Goal: Information Seeking & Learning: Understand process/instructions

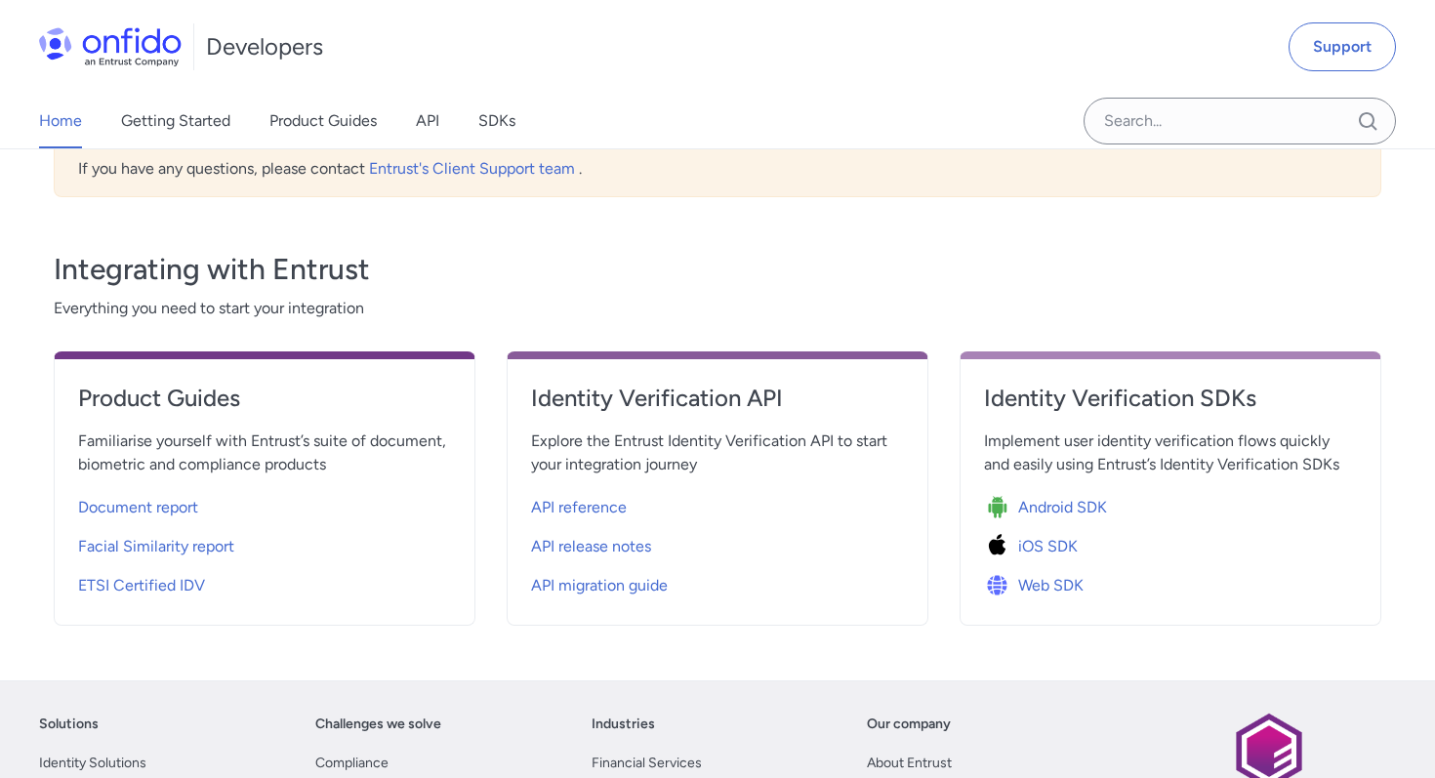
click at [1051, 602] on div "Identity Verification SDKs Implement user identity verification flows quickly a…" at bounding box center [1171, 488] width 422 height 274
click at [1049, 589] on span "Web SDK" at bounding box center [1050, 585] width 65 height 23
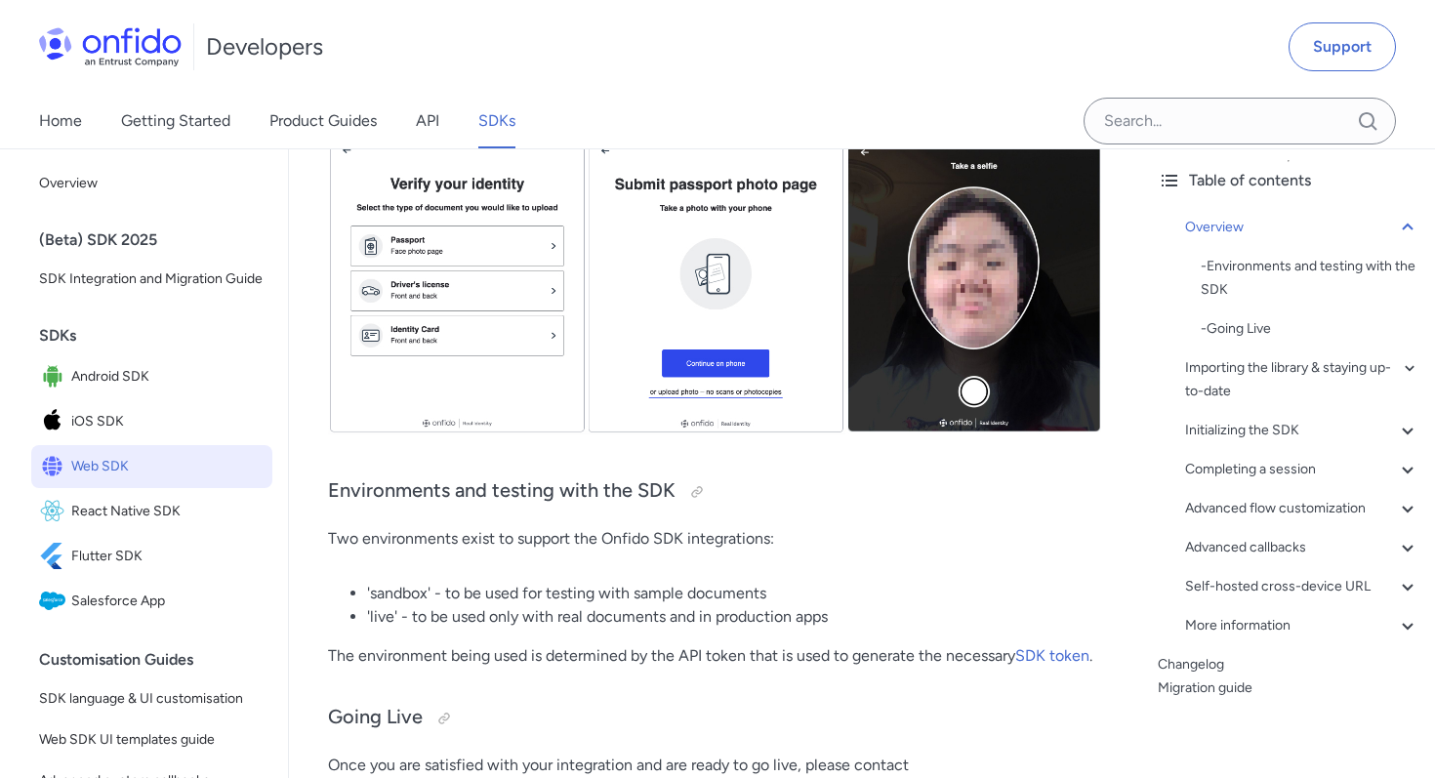
scroll to position [696, 0]
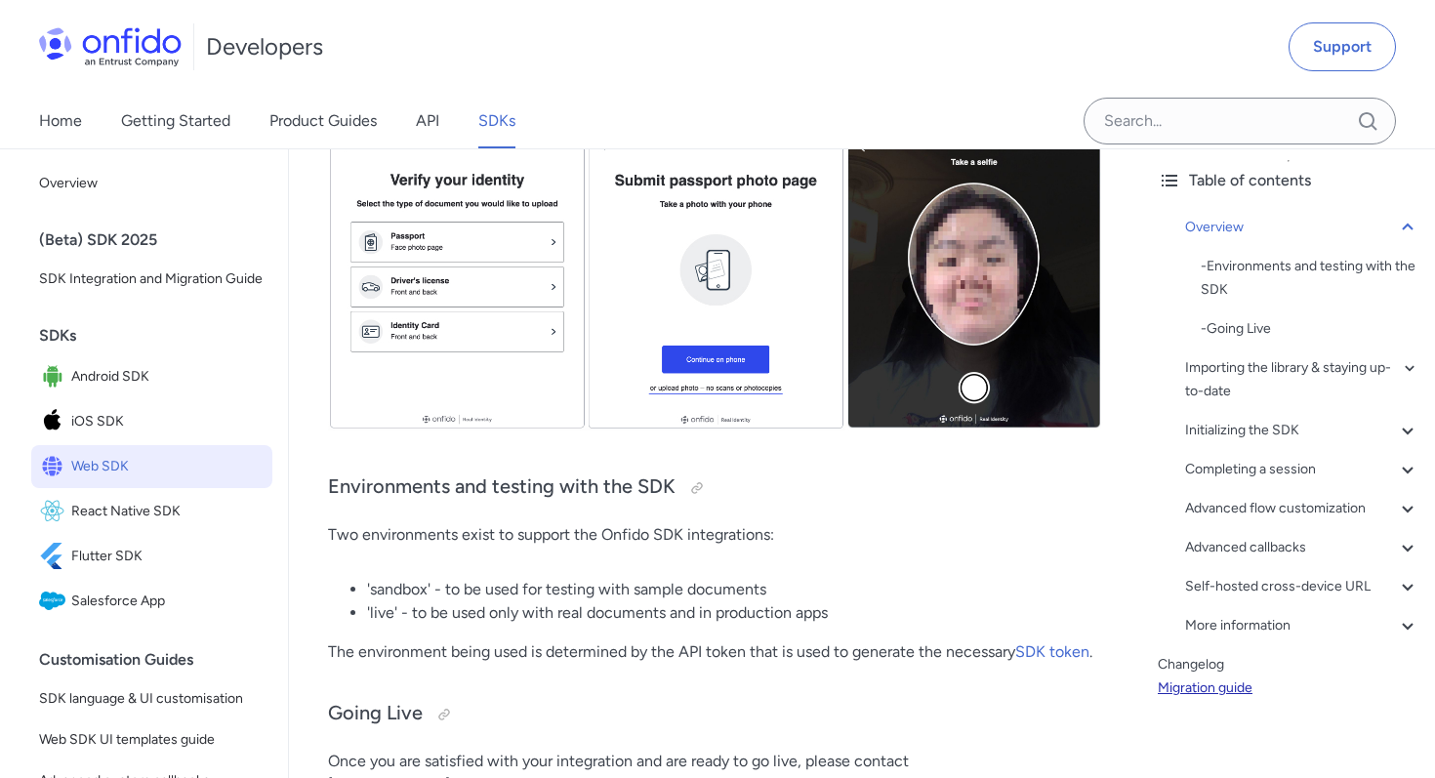
click at [1203, 695] on link "Migration guide" at bounding box center [1289, 688] width 262 height 23
